Goal: Book appointment/travel/reservation

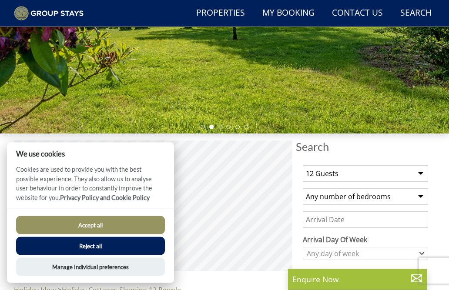
scroll to position [164, 0]
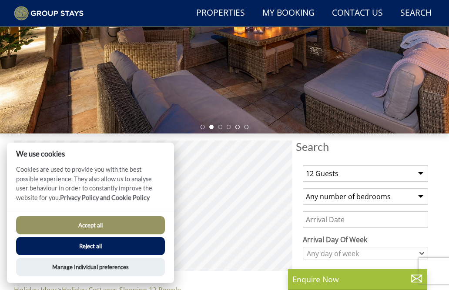
click at [84, 234] on button "Accept all" at bounding box center [90, 225] width 149 height 18
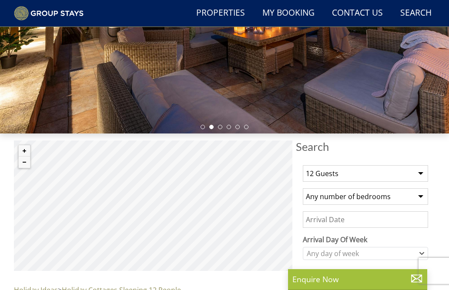
click at [415, 165] on select "1 Guest 2 Guests 3 Guests 4 Guests 5 Guests 6 Guests 7 Guests 8 Guests 9 Guests…" at bounding box center [365, 173] width 125 height 17
select select "10"
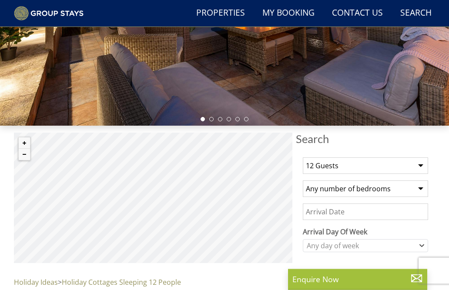
scroll to position [172, 0]
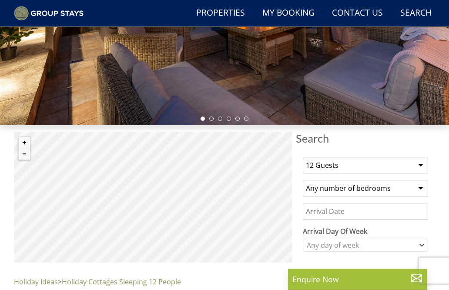
click at [424, 165] on select "1 Guest 2 Guests 3 Guests 4 Guests 5 Guests 6 Guests 7 Guests 8 Guests 9 Guests…" at bounding box center [365, 165] width 125 height 17
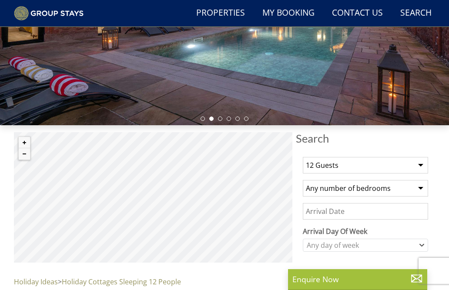
select select "10"
click at [419, 185] on select "Any number of bedrooms 4 Bedrooms 5 Bedrooms 6 Bedrooms 7 Bedrooms 8 Bedrooms 9…" at bounding box center [365, 188] width 125 height 17
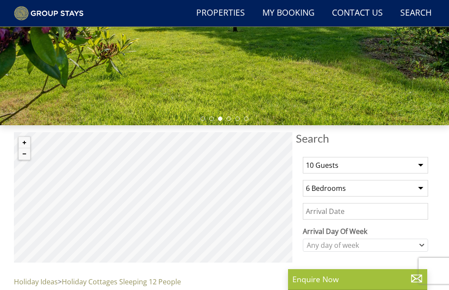
click at [419, 188] on select "Any number of bedrooms 4 Bedrooms 5 Bedrooms 6 Bedrooms 7 Bedrooms 8 Bedrooms 9…" at bounding box center [365, 188] width 125 height 17
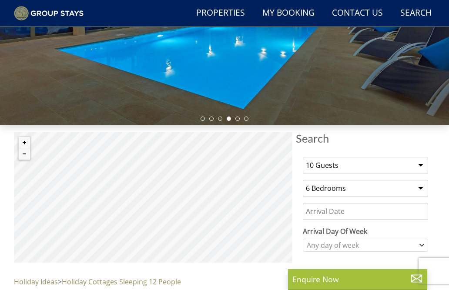
select select "7"
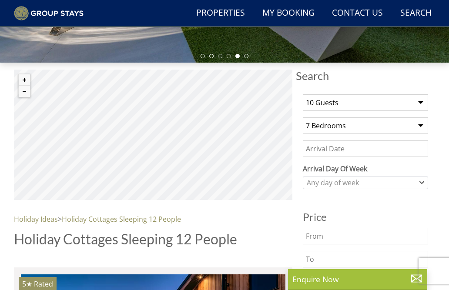
scroll to position [236, 0]
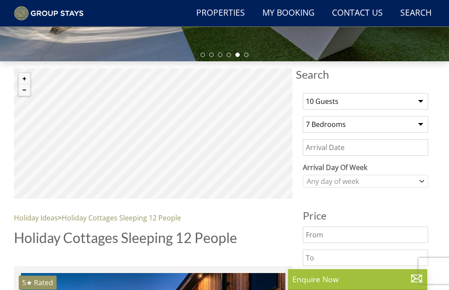
click at [351, 149] on input "Date" at bounding box center [365, 147] width 125 height 17
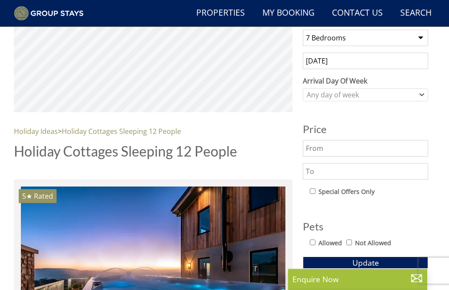
scroll to position [310, 0]
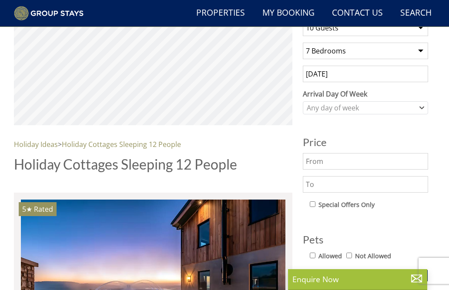
click at [382, 75] on input "[DATE]" at bounding box center [365, 74] width 125 height 17
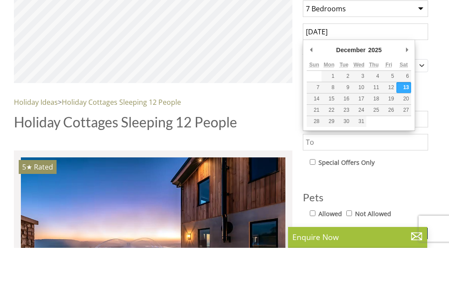
type input "[DATE]"
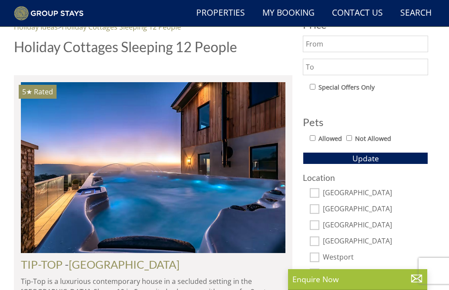
scroll to position [428, 0]
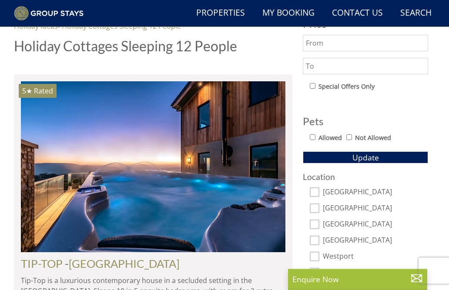
click at [315, 138] on input "Allowed" at bounding box center [313, 138] width 6 height 6
checkbox input "true"
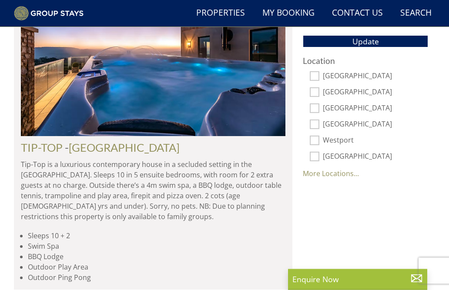
scroll to position [545, 0]
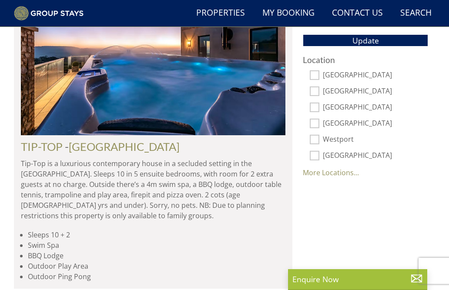
click at [340, 174] on link "More Locations..." at bounding box center [331, 173] width 56 height 10
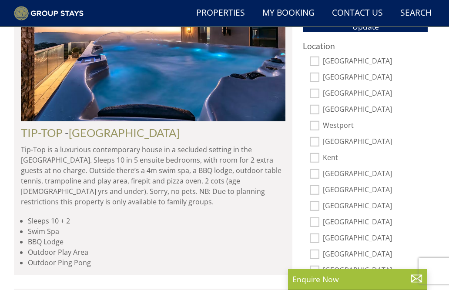
scroll to position [558, 0]
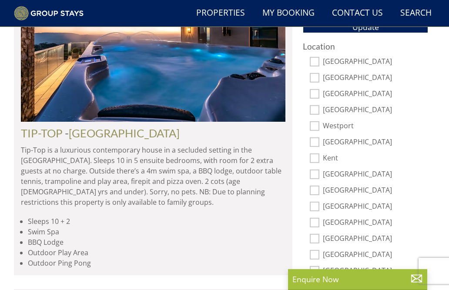
click at [316, 140] on input "[GEOGRAPHIC_DATA]" at bounding box center [315, 142] width 10 height 10
checkbox input "true"
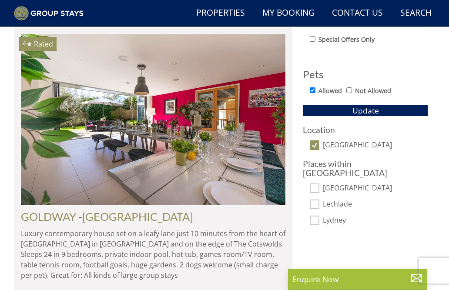
scroll to position [470, 0]
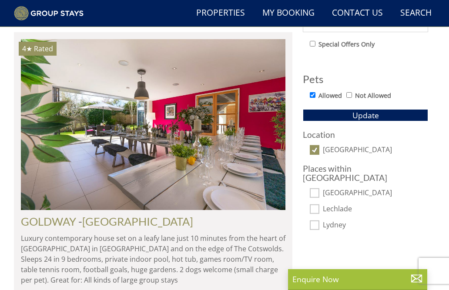
click at [369, 114] on span "Update" at bounding box center [365, 115] width 27 height 10
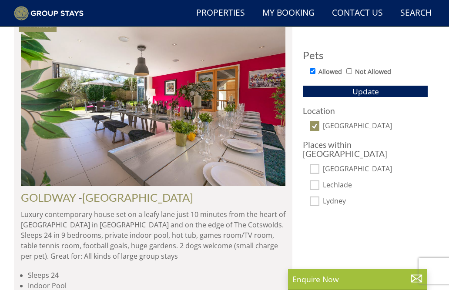
scroll to position [490, 0]
